Goal: Obtain resource: Obtain resource

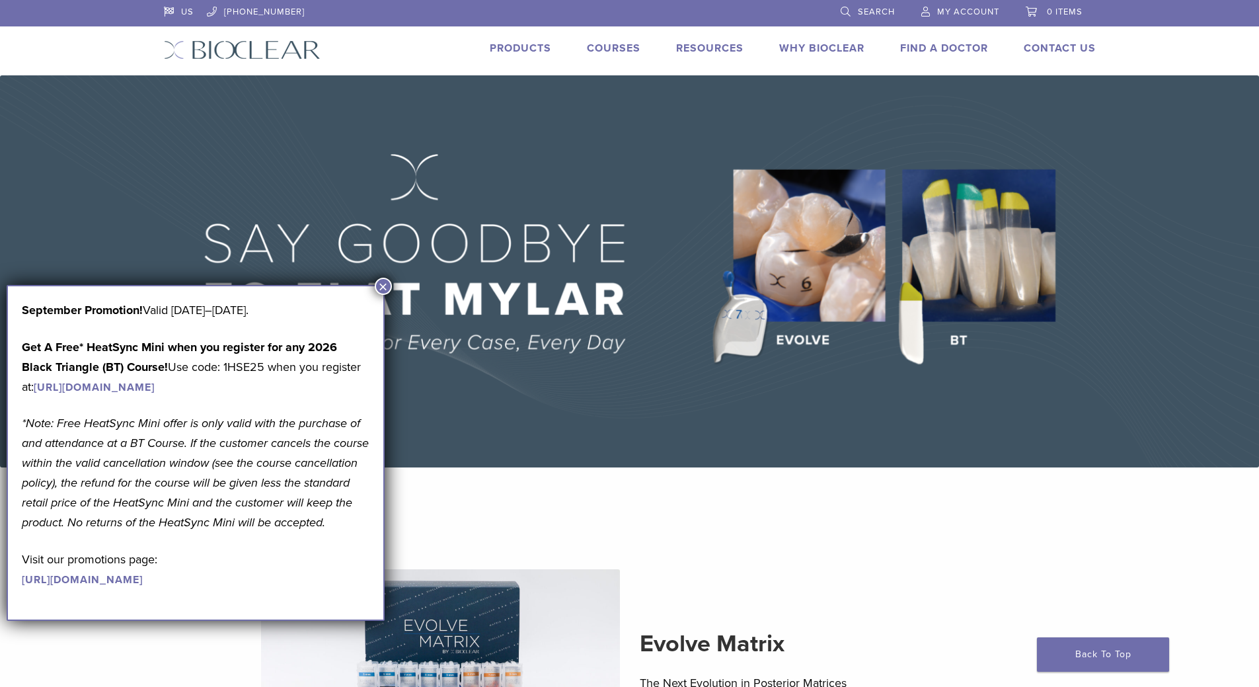
scroll to position [32, 0]
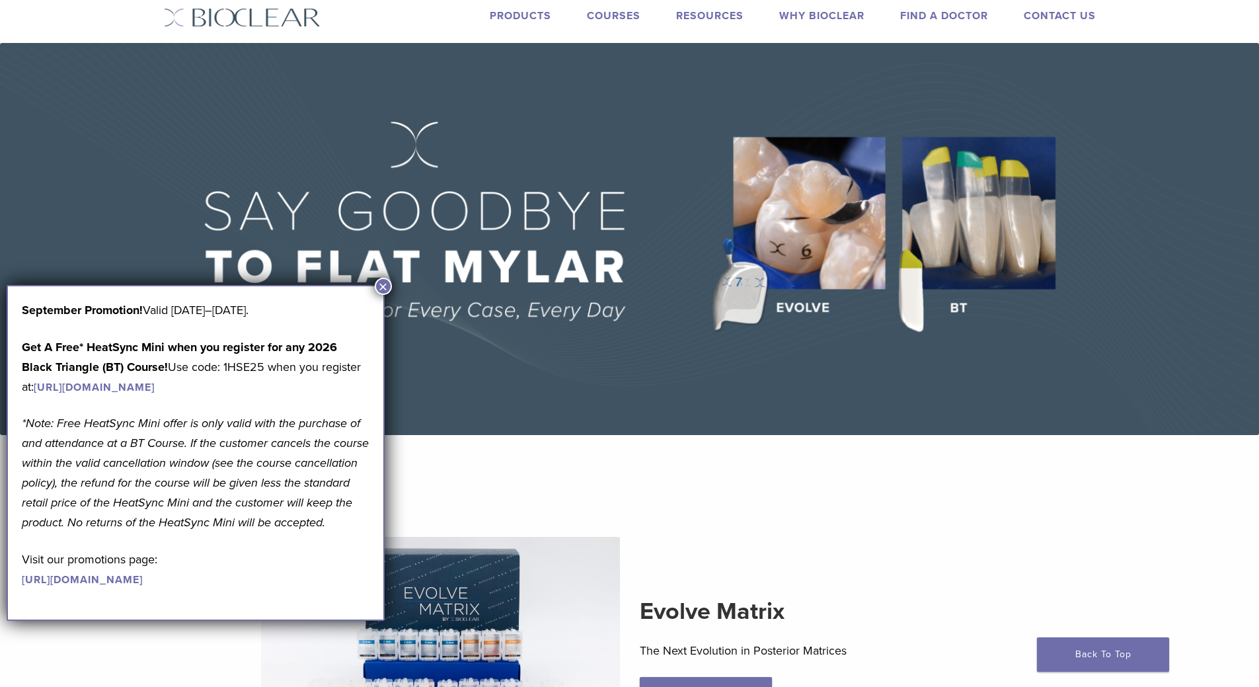
click at [382, 286] on button "×" at bounding box center [383, 286] width 17 height 17
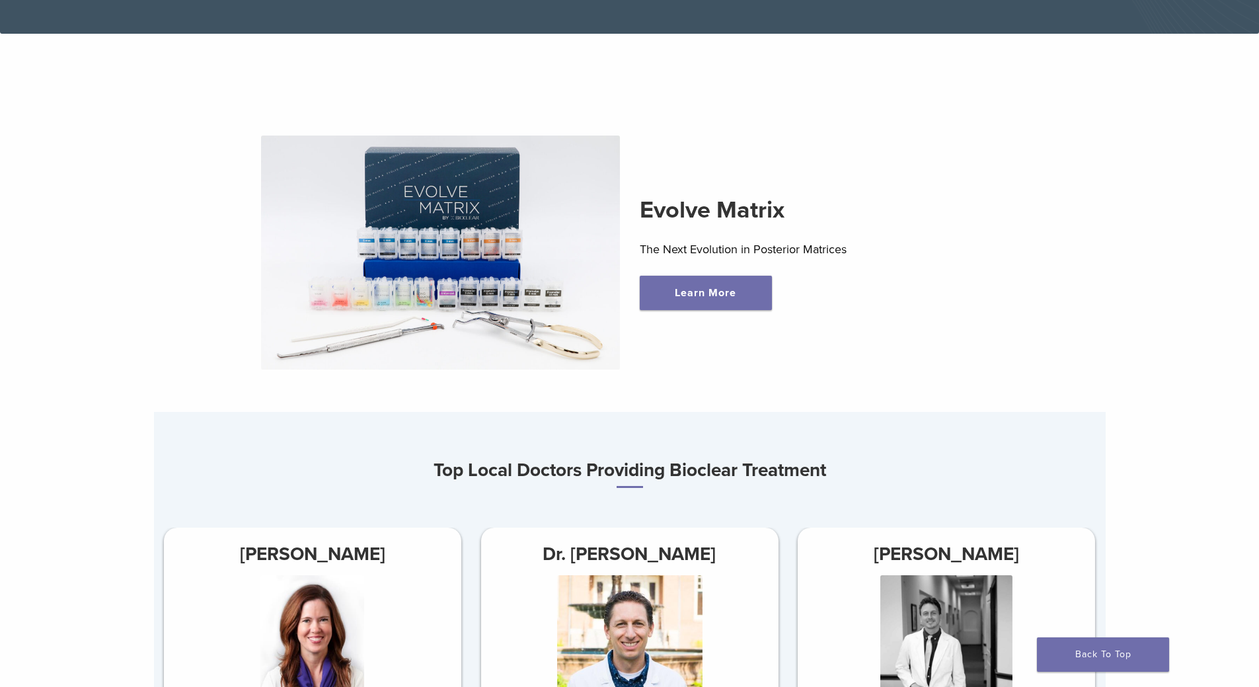
scroll to position [455, 0]
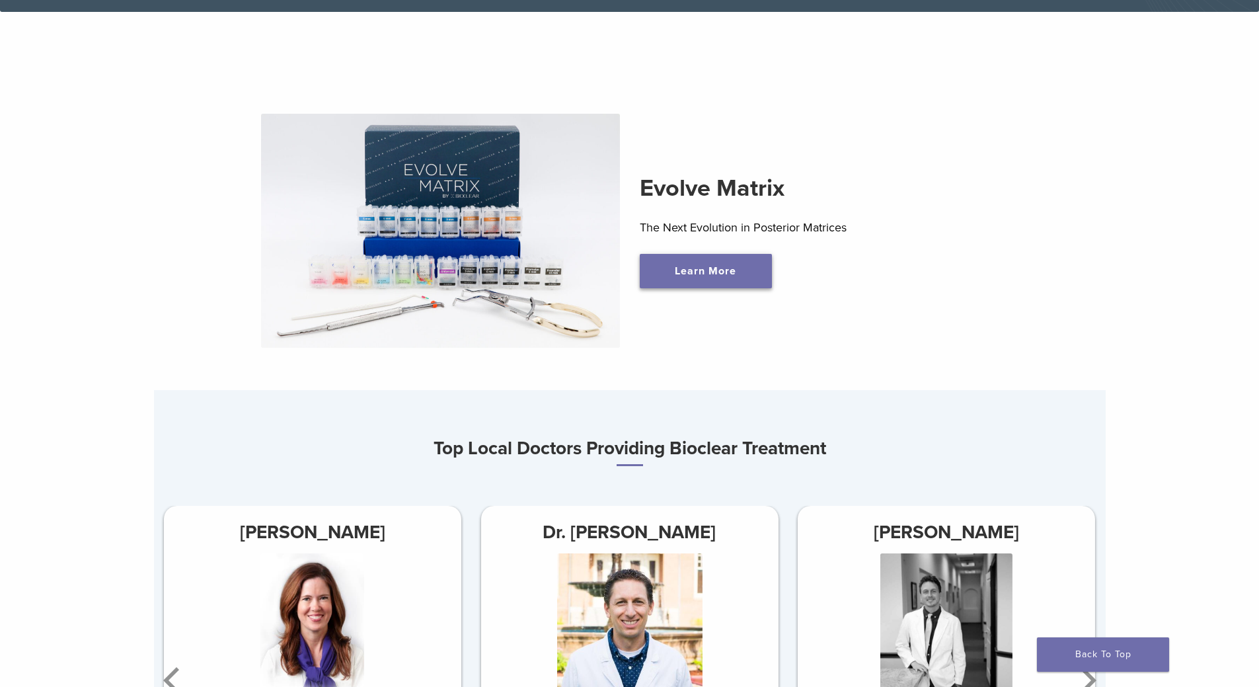
click at [738, 263] on link "Learn More" at bounding box center [706, 271] width 132 height 34
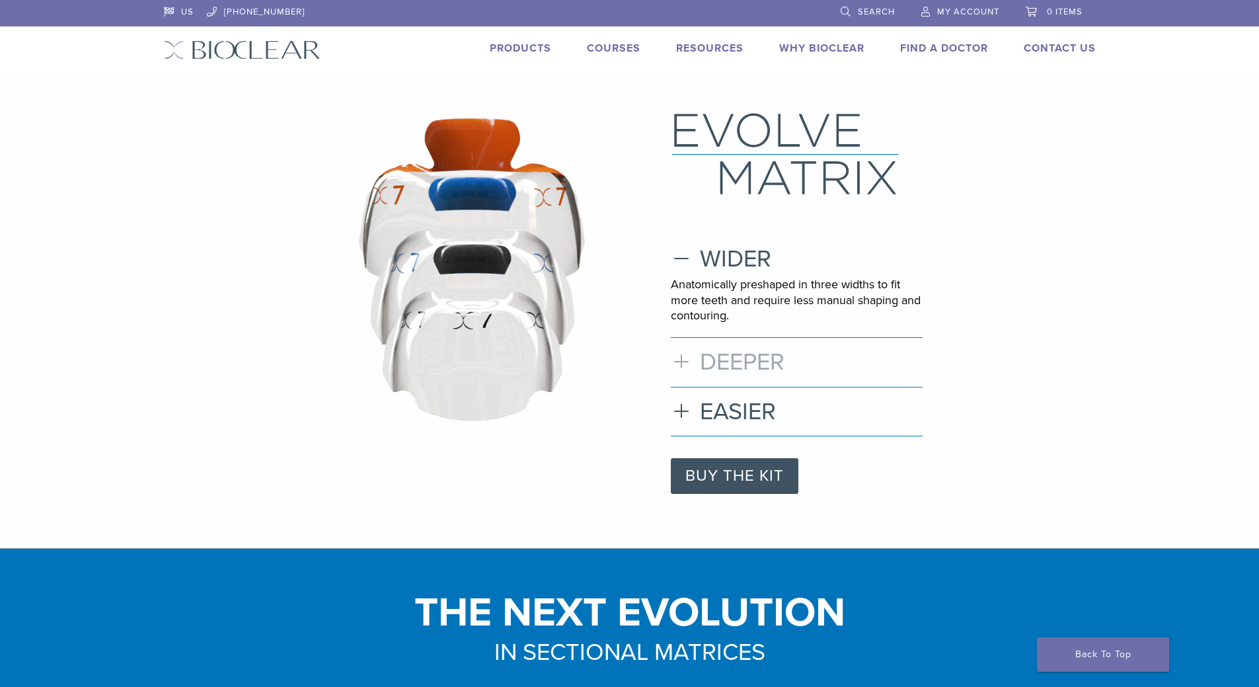
click at [680, 361] on h3 "DEEPER" at bounding box center [797, 362] width 252 height 28
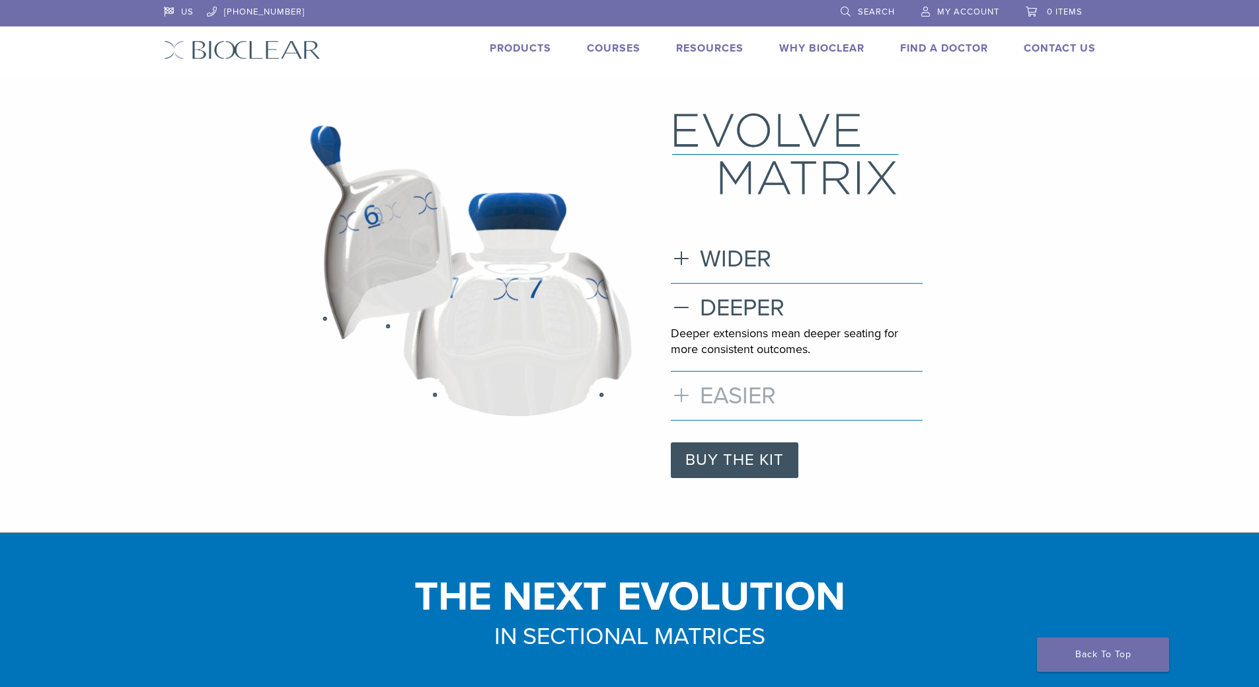
click at [677, 395] on h3 "EASIER" at bounding box center [797, 395] width 252 height 28
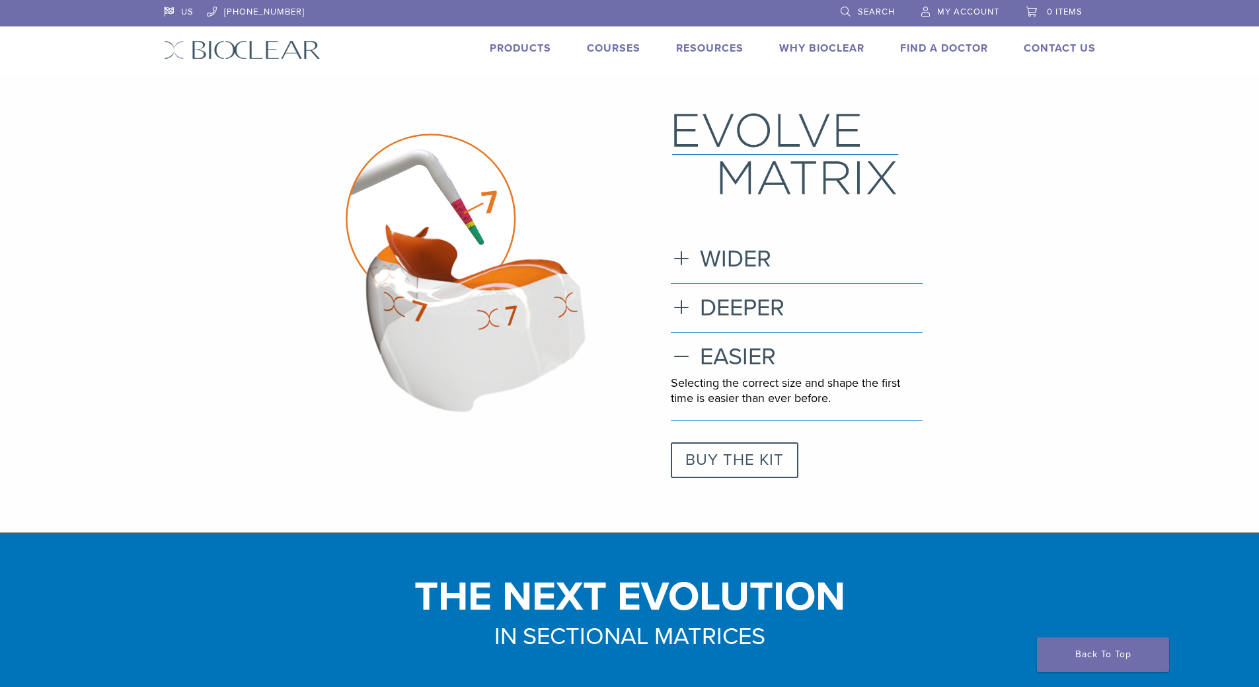
click at [698, 455] on link "BUY THE KIT" at bounding box center [735, 460] width 128 height 36
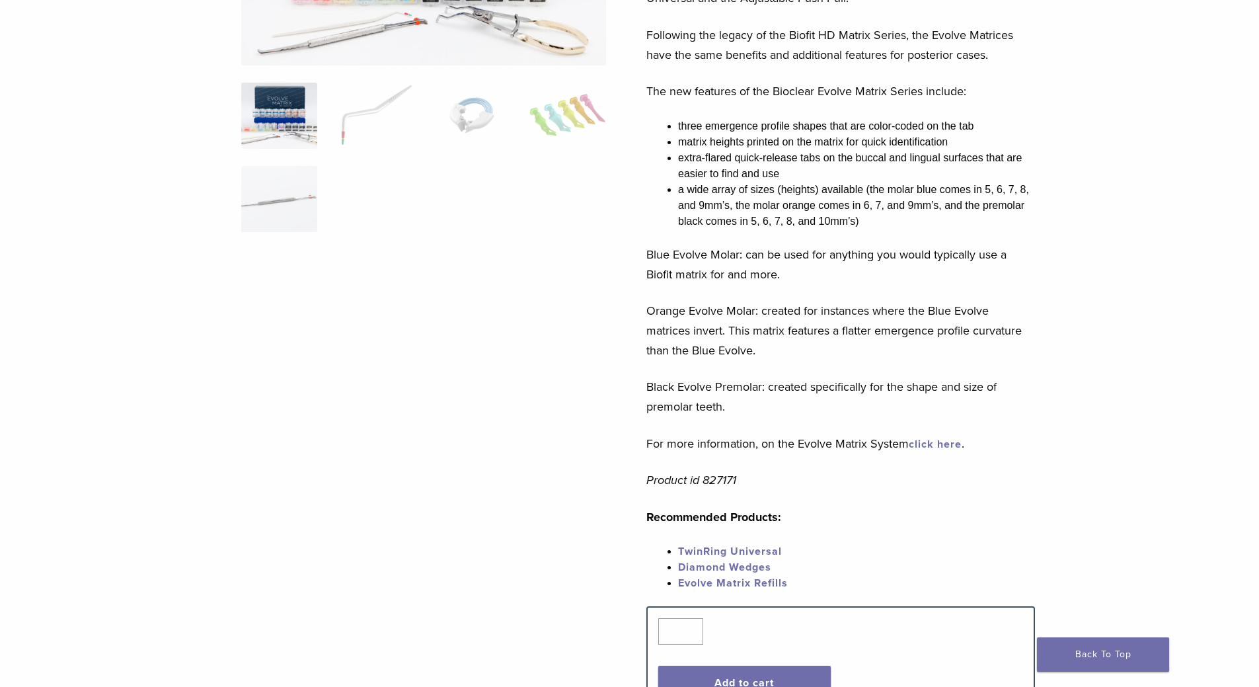
scroll to position [555, 0]
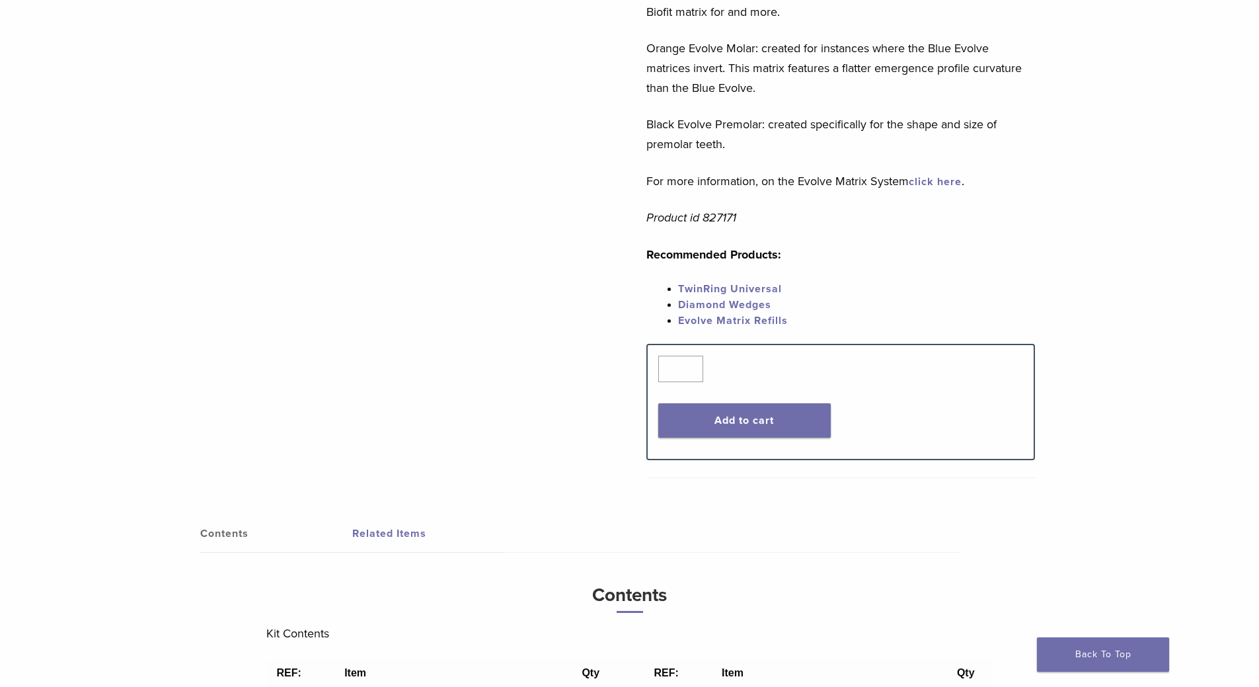
click at [942, 179] on link "click here" at bounding box center [935, 181] width 53 height 13
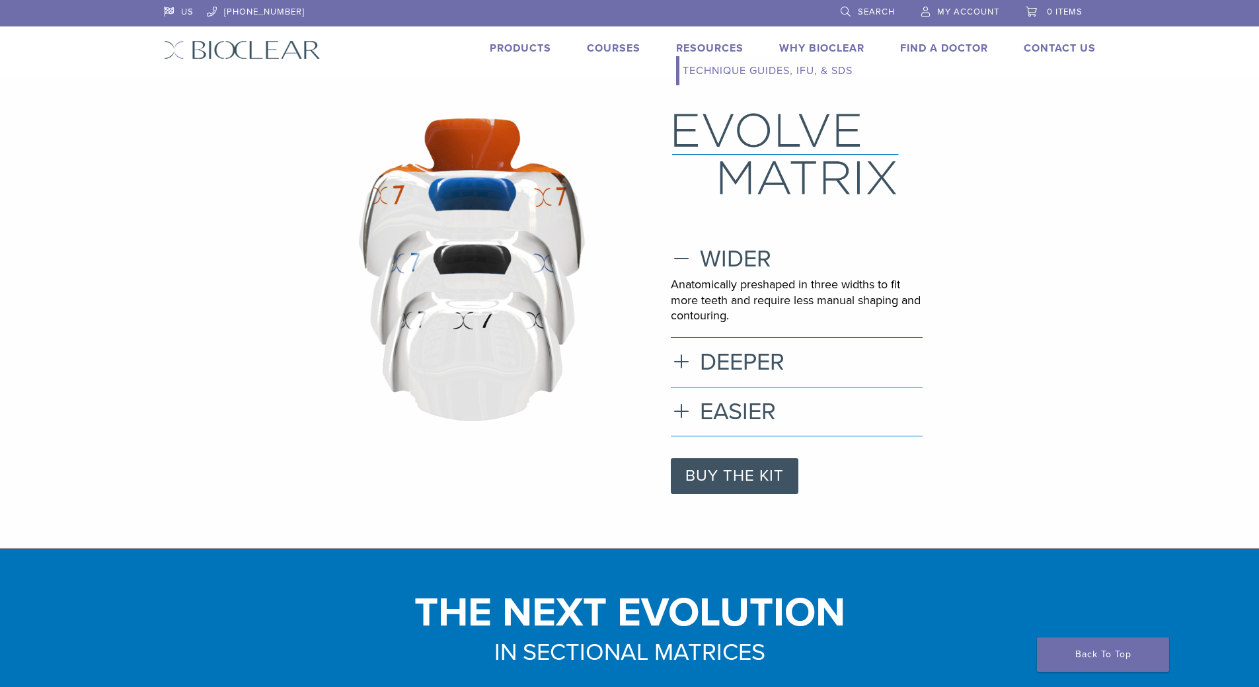
click at [730, 71] on link "Technique Guides, IFU, & SDS" at bounding box center [767, 70] width 176 height 29
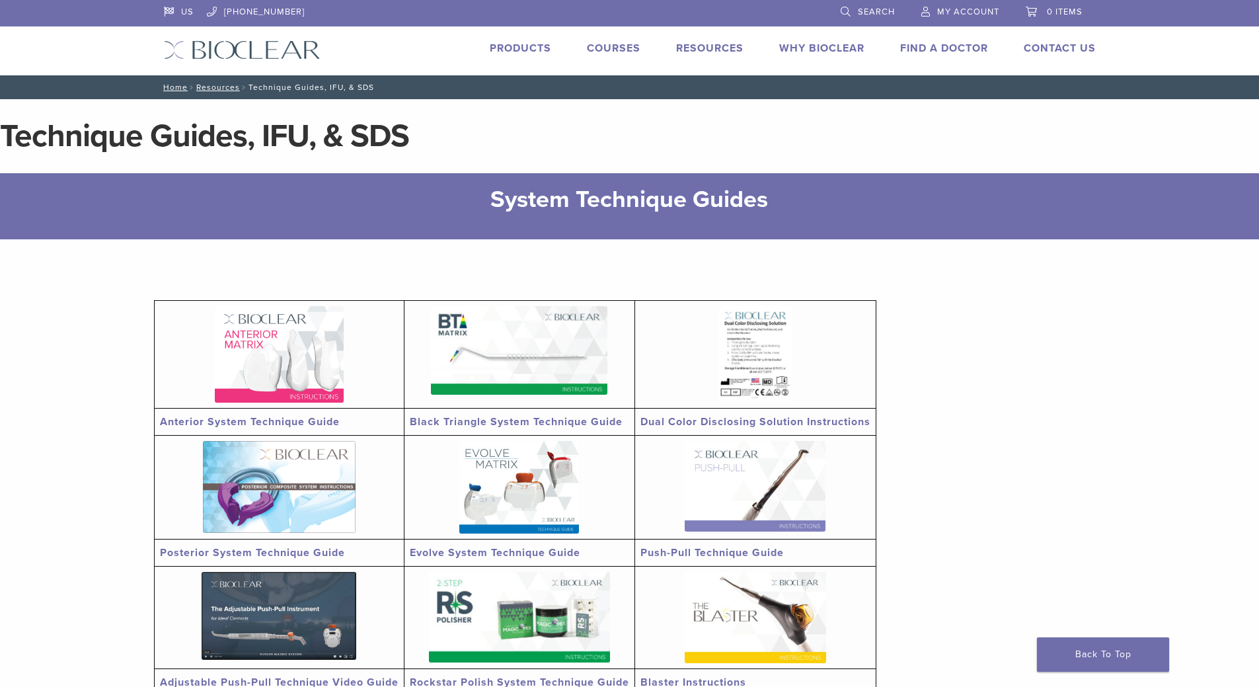
click at [492, 554] on link "Evolve System Technique Guide" at bounding box center [495, 552] width 171 height 13
